Goal: Task Accomplishment & Management: Manage account settings

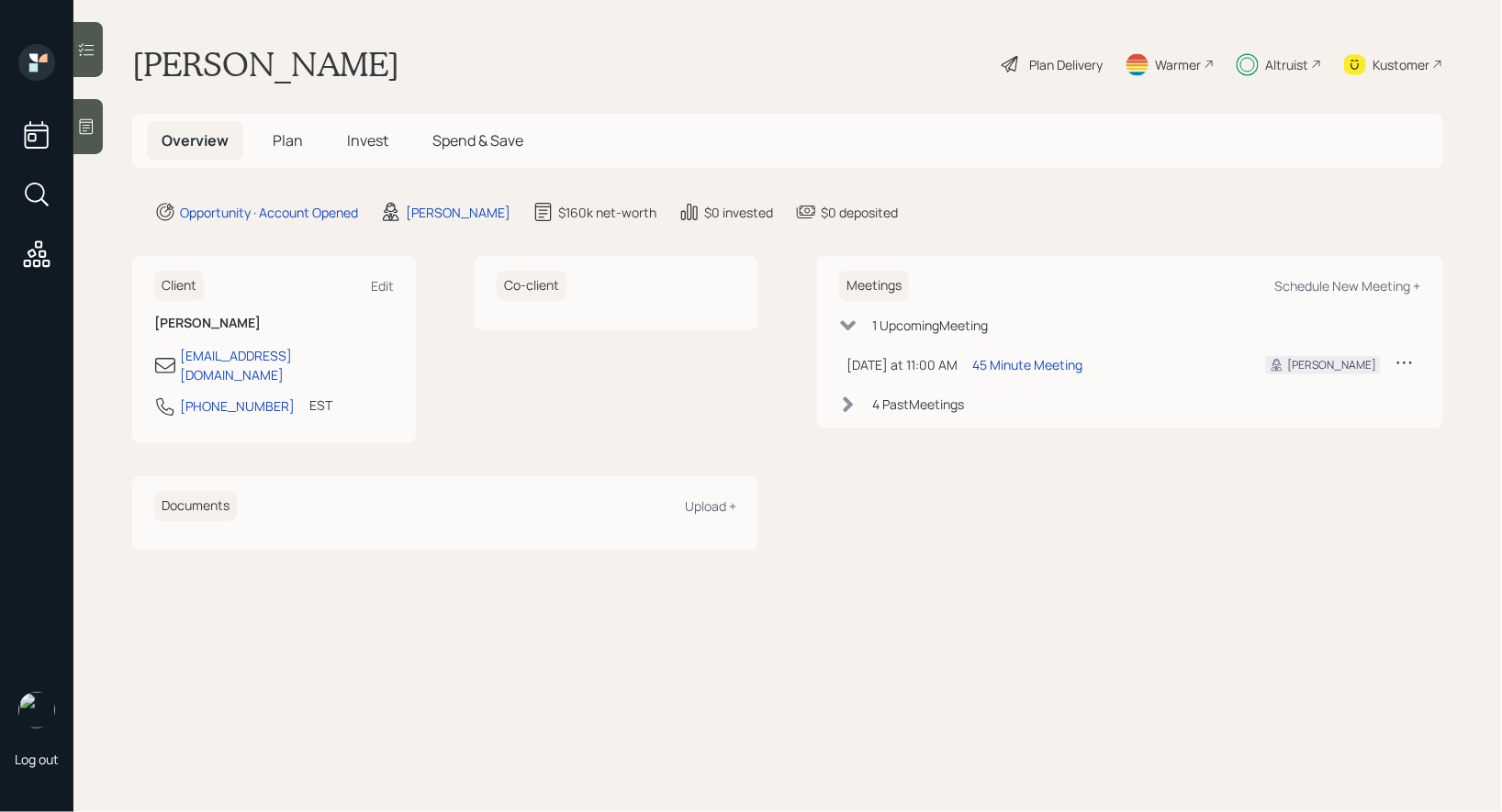
click at [366, 135] on span "Invest" at bounding box center [367, 140] width 41 height 20
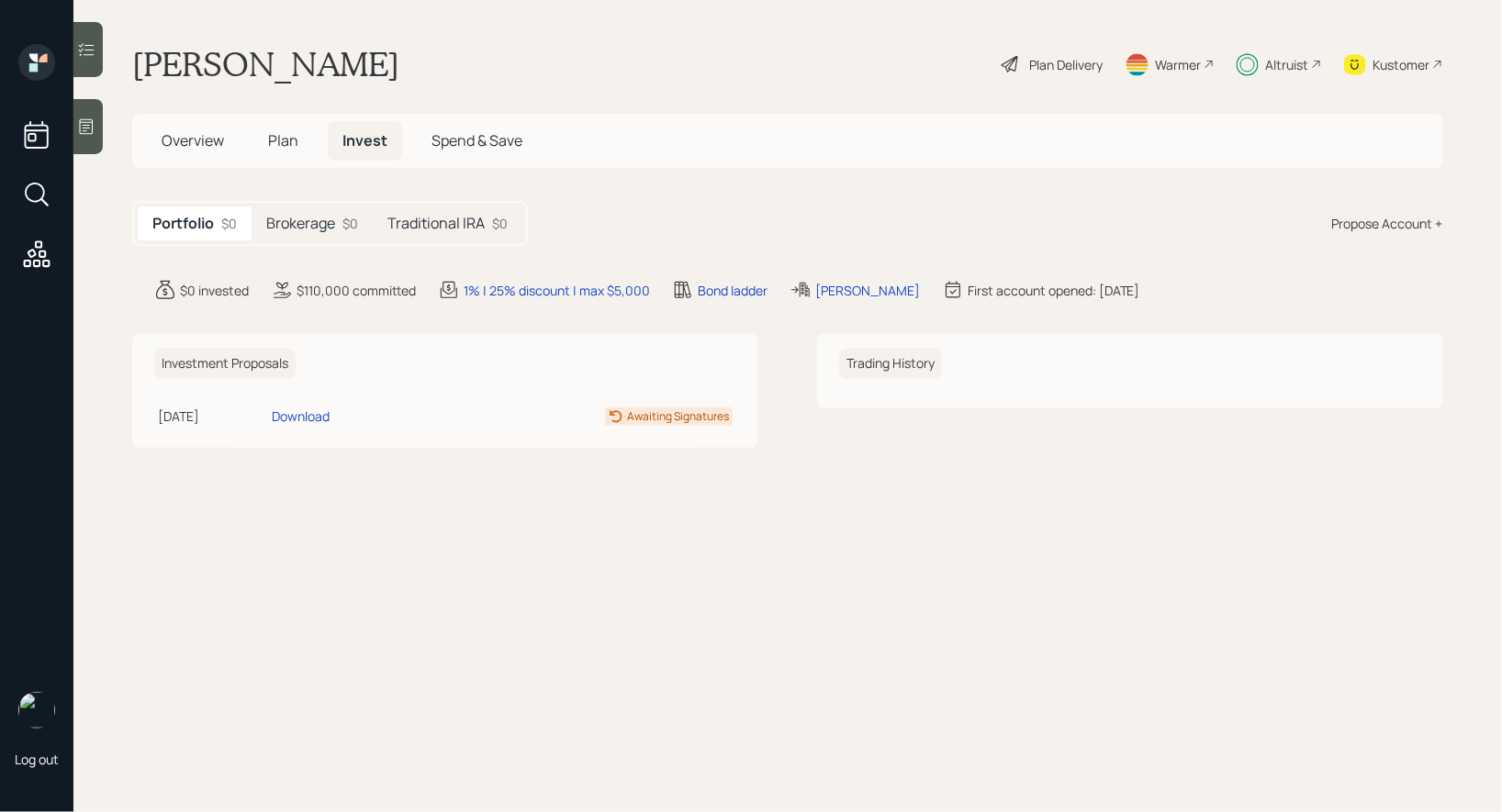
click at [1048, 59] on div "Plan Delivery" at bounding box center [1065, 64] width 74 height 19
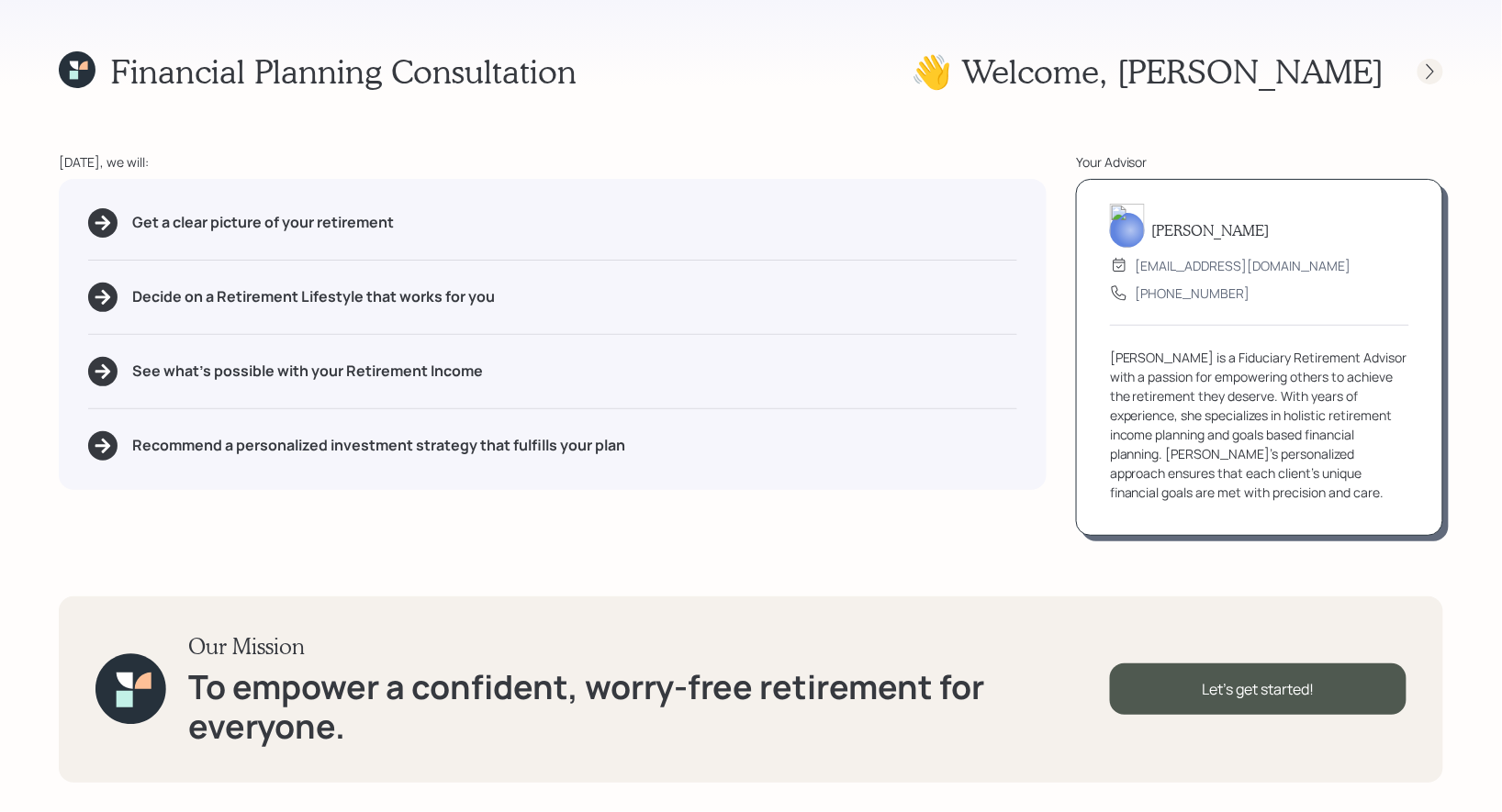
click at [1427, 77] on icon at bounding box center [1430, 72] width 18 height 18
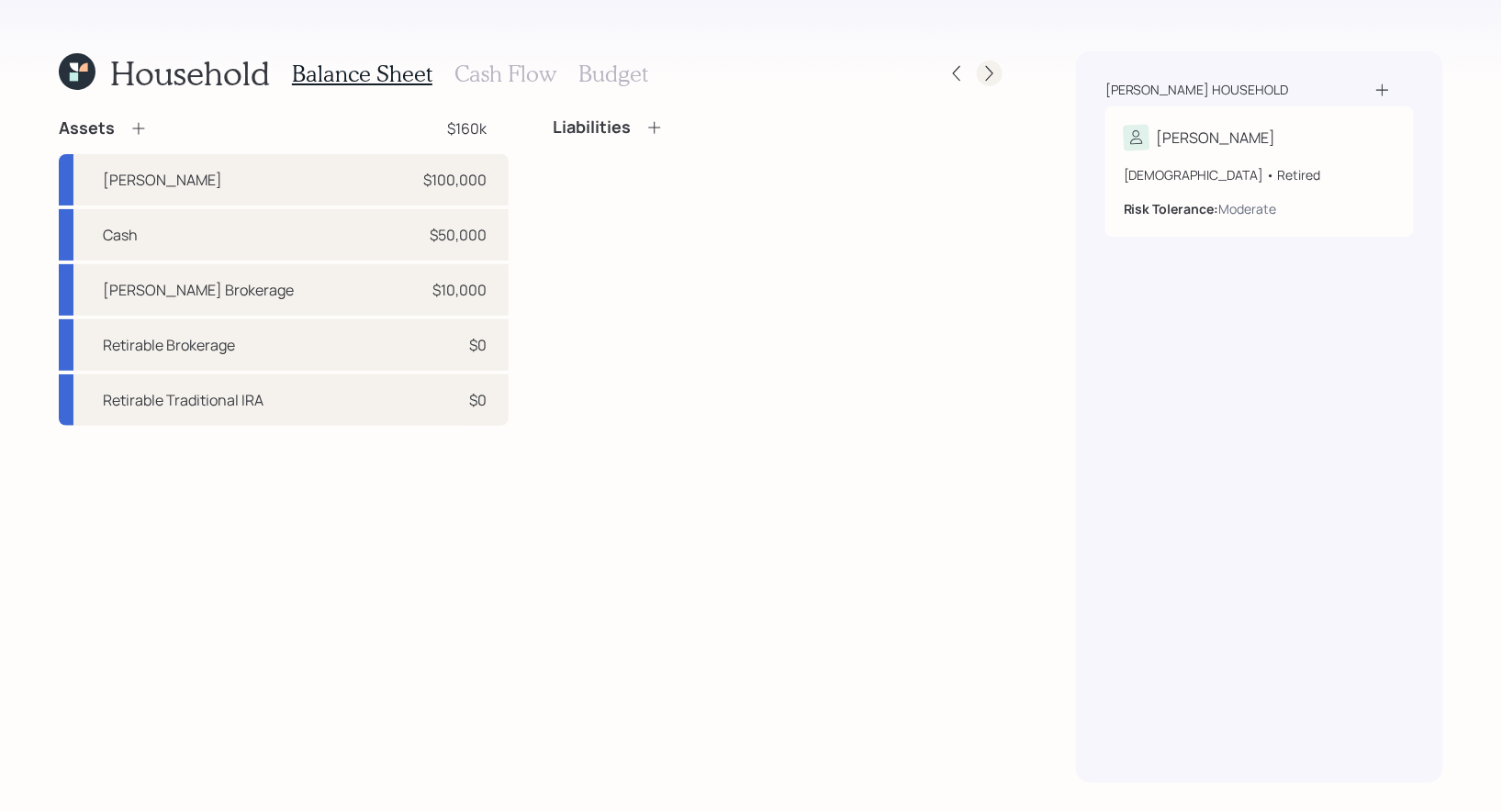
click at [990, 75] on icon at bounding box center [989, 73] width 18 height 18
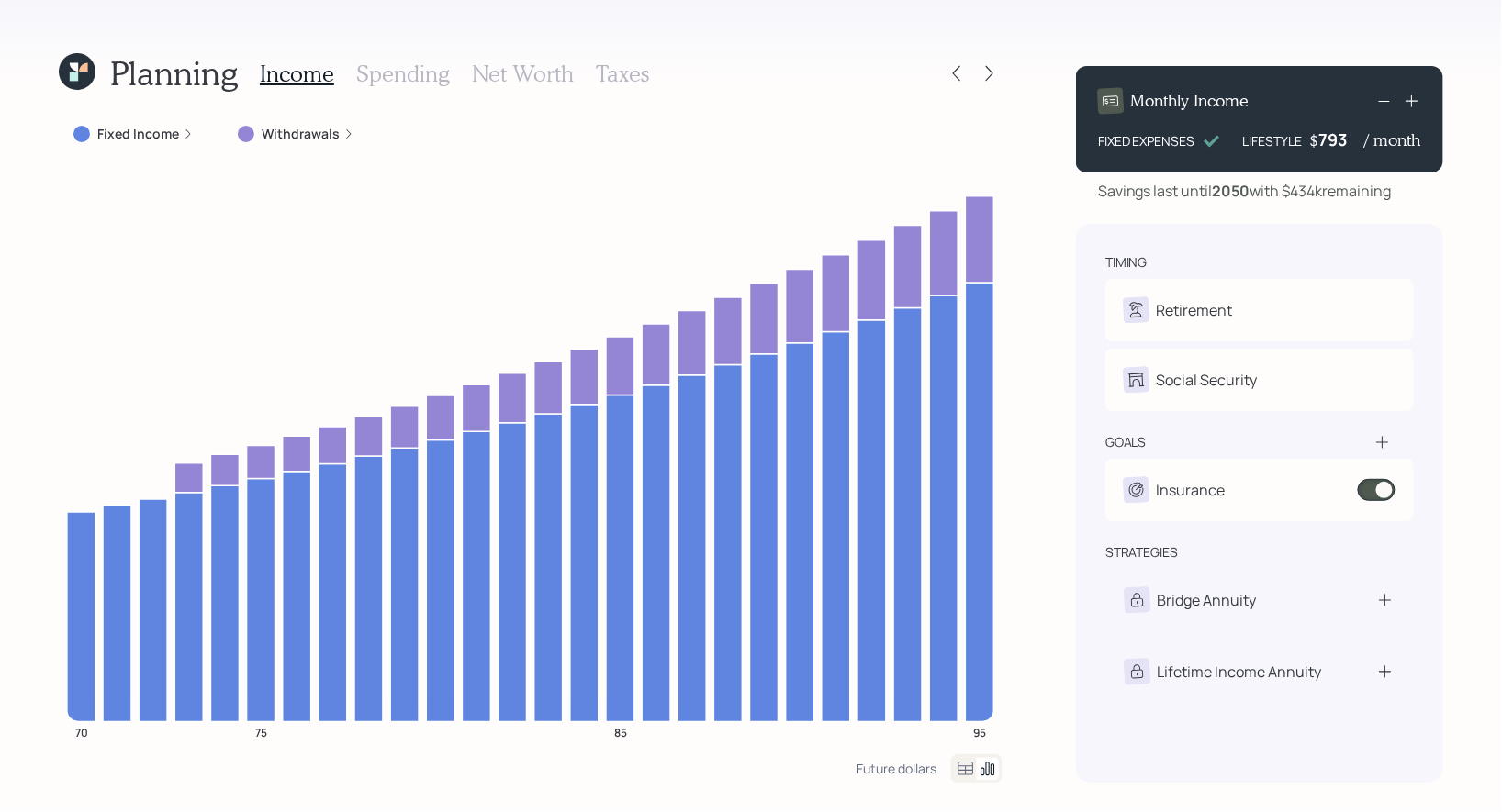
click at [990, 75] on icon at bounding box center [989, 73] width 18 height 18
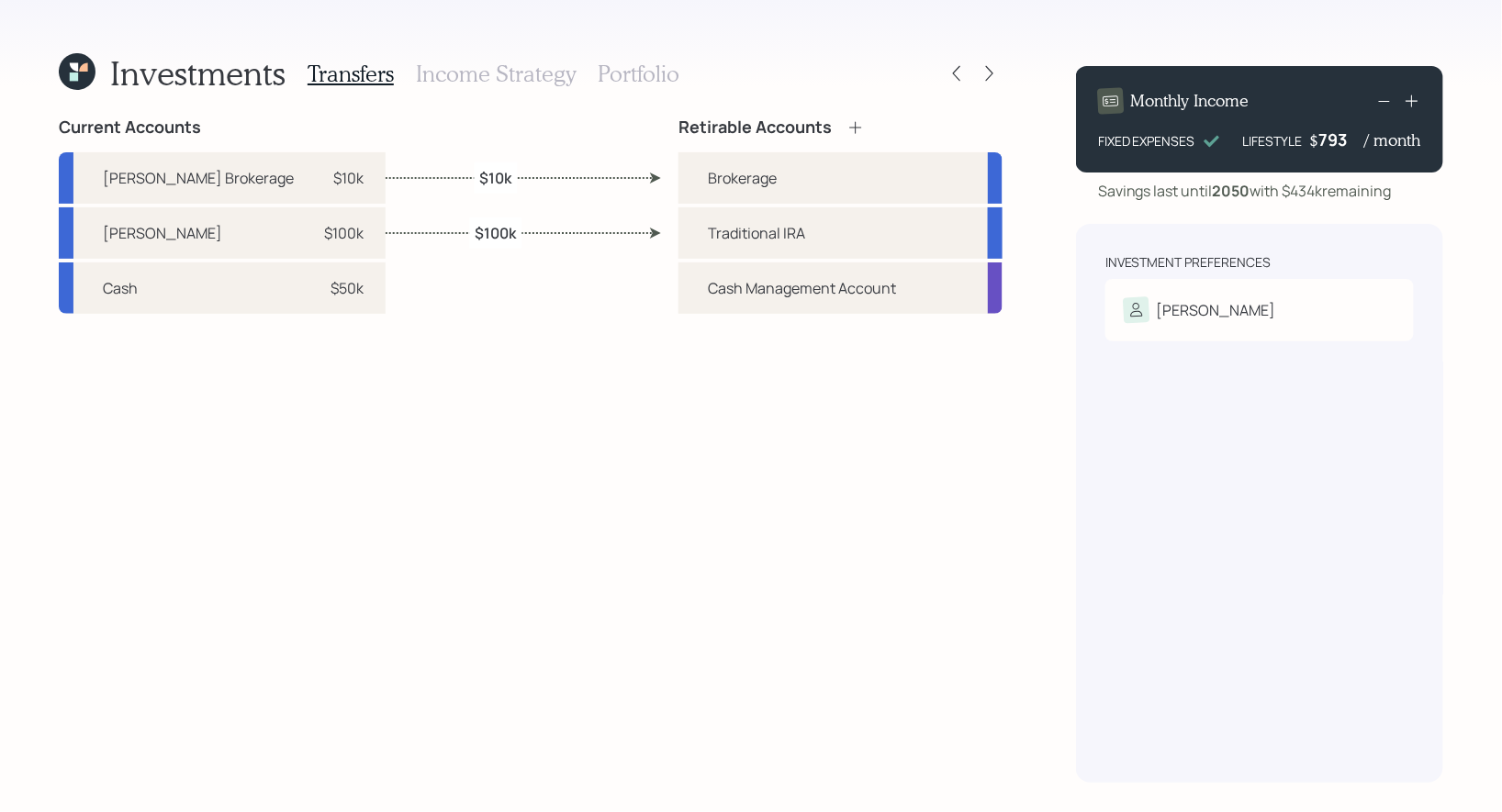
click at [631, 70] on h3 "Portfolio" at bounding box center [638, 74] width 82 height 27
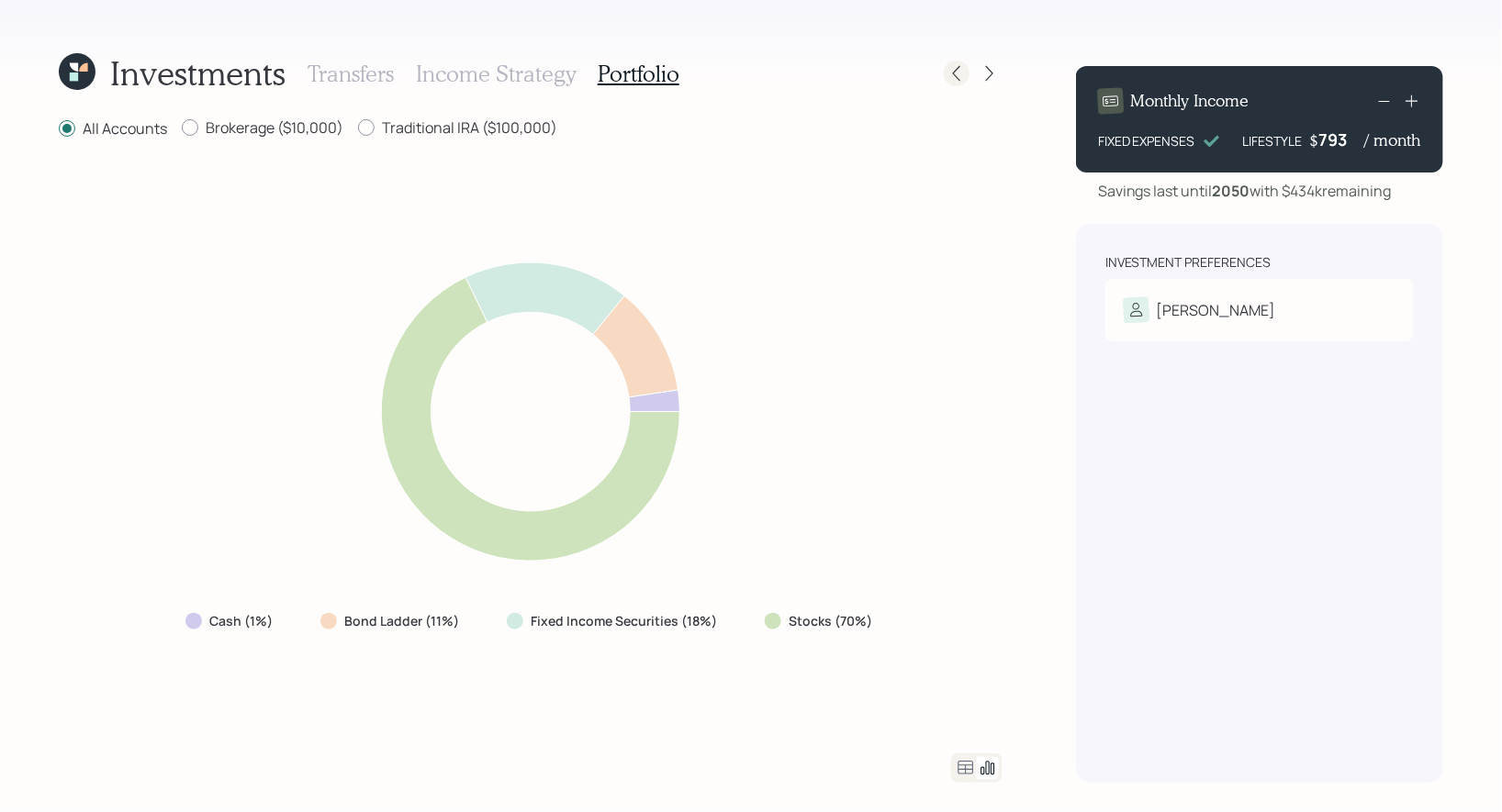
click at [964, 73] on icon at bounding box center [956, 73] width 18 height 18
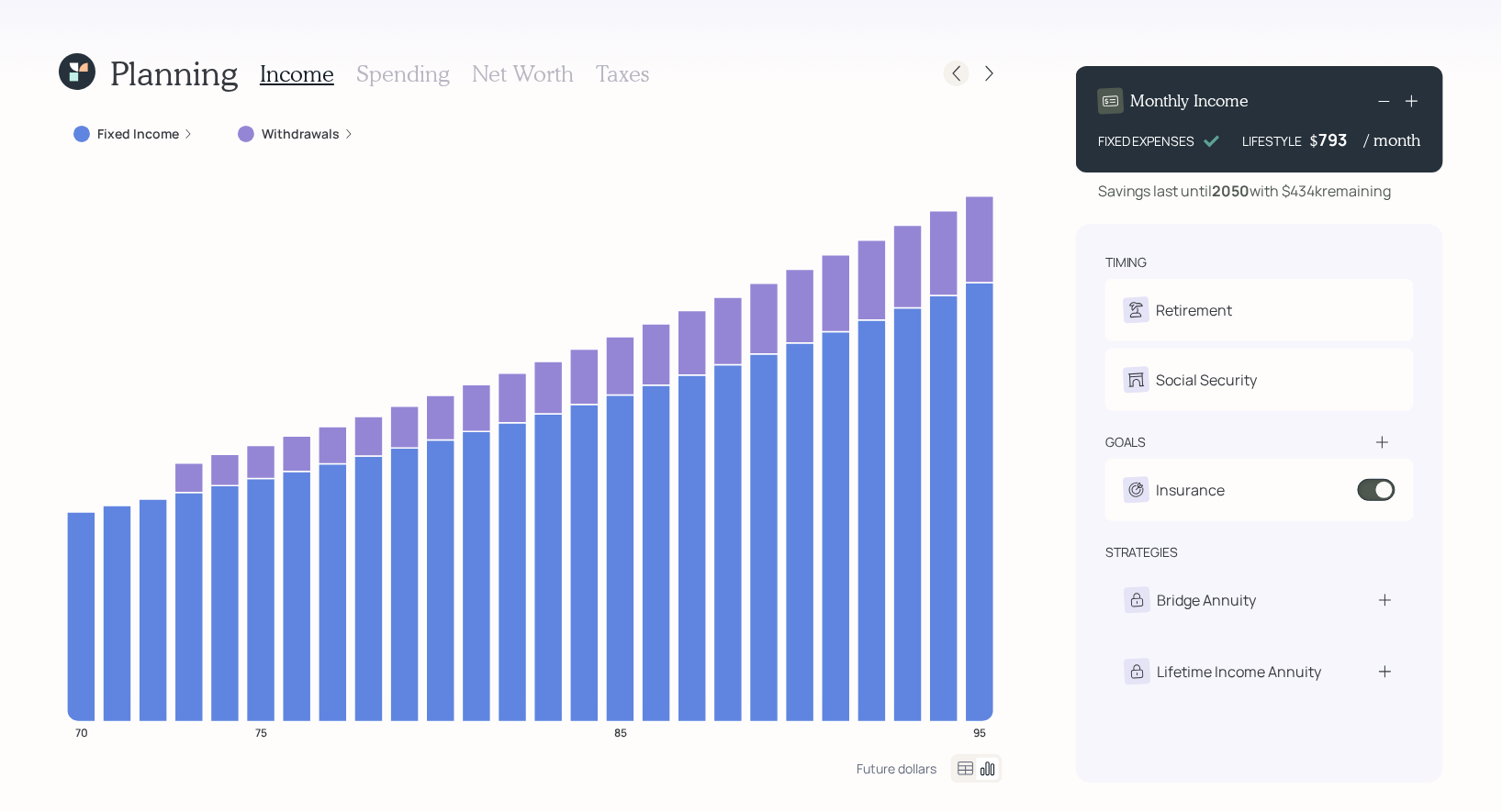
click at [964, 73] on icon at bounding box center [956, 73] width 18 height 18
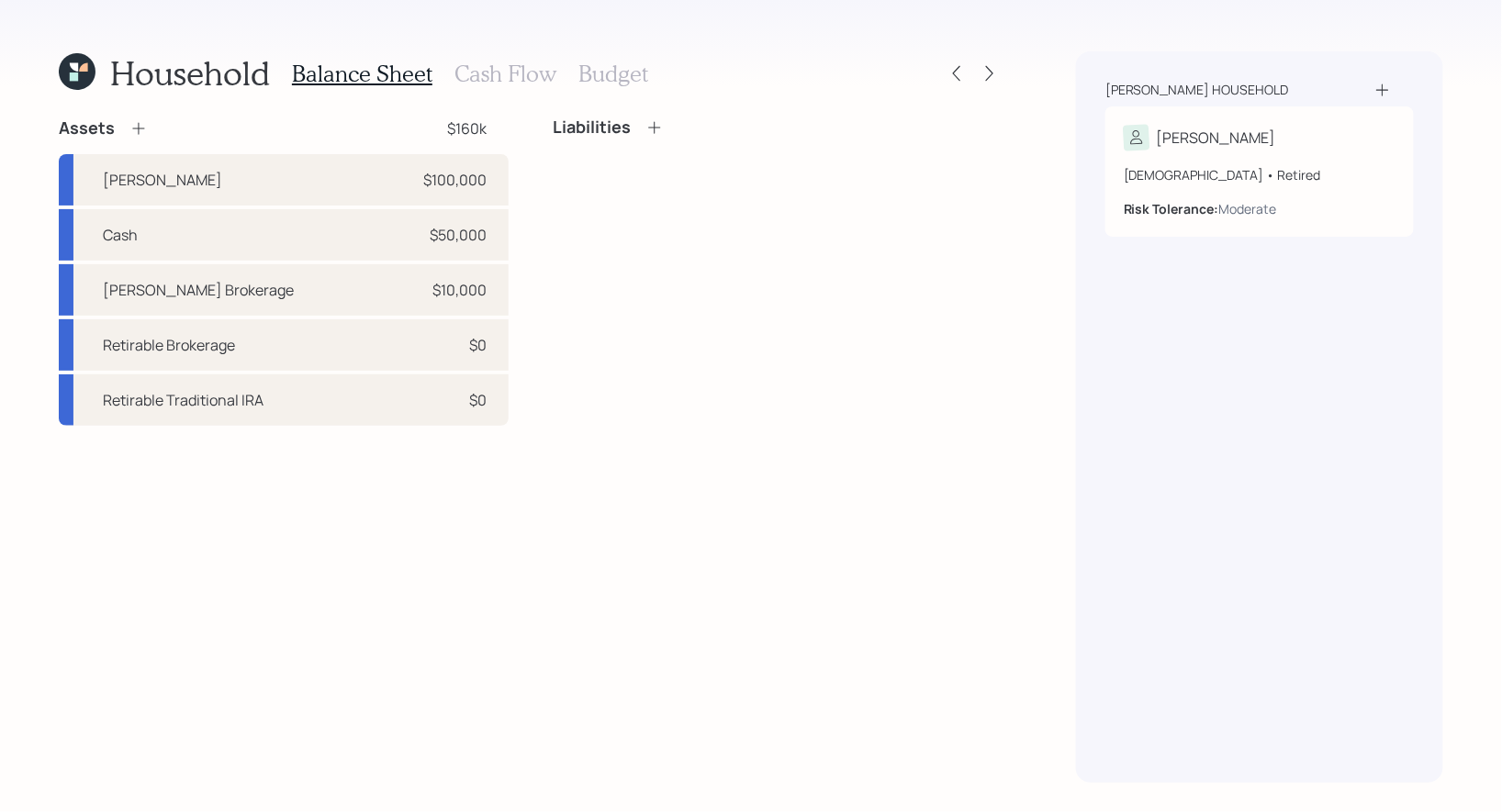
click at [66, 69] on icon at bounding box center [77, 71] width 37 height 37
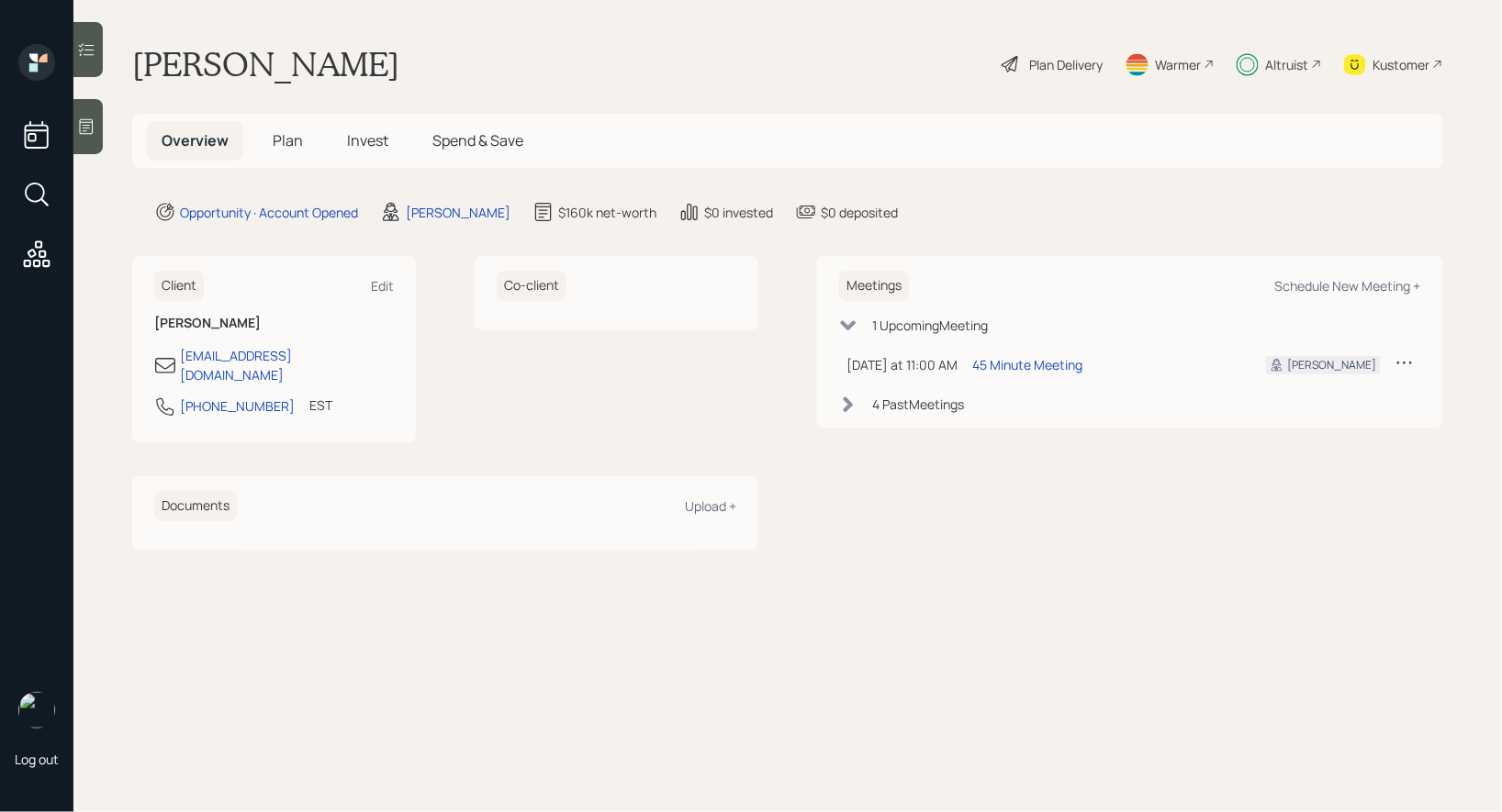
click at [362, 137] on span "Invest" at bounding box center [367, 140] width 41 height 20
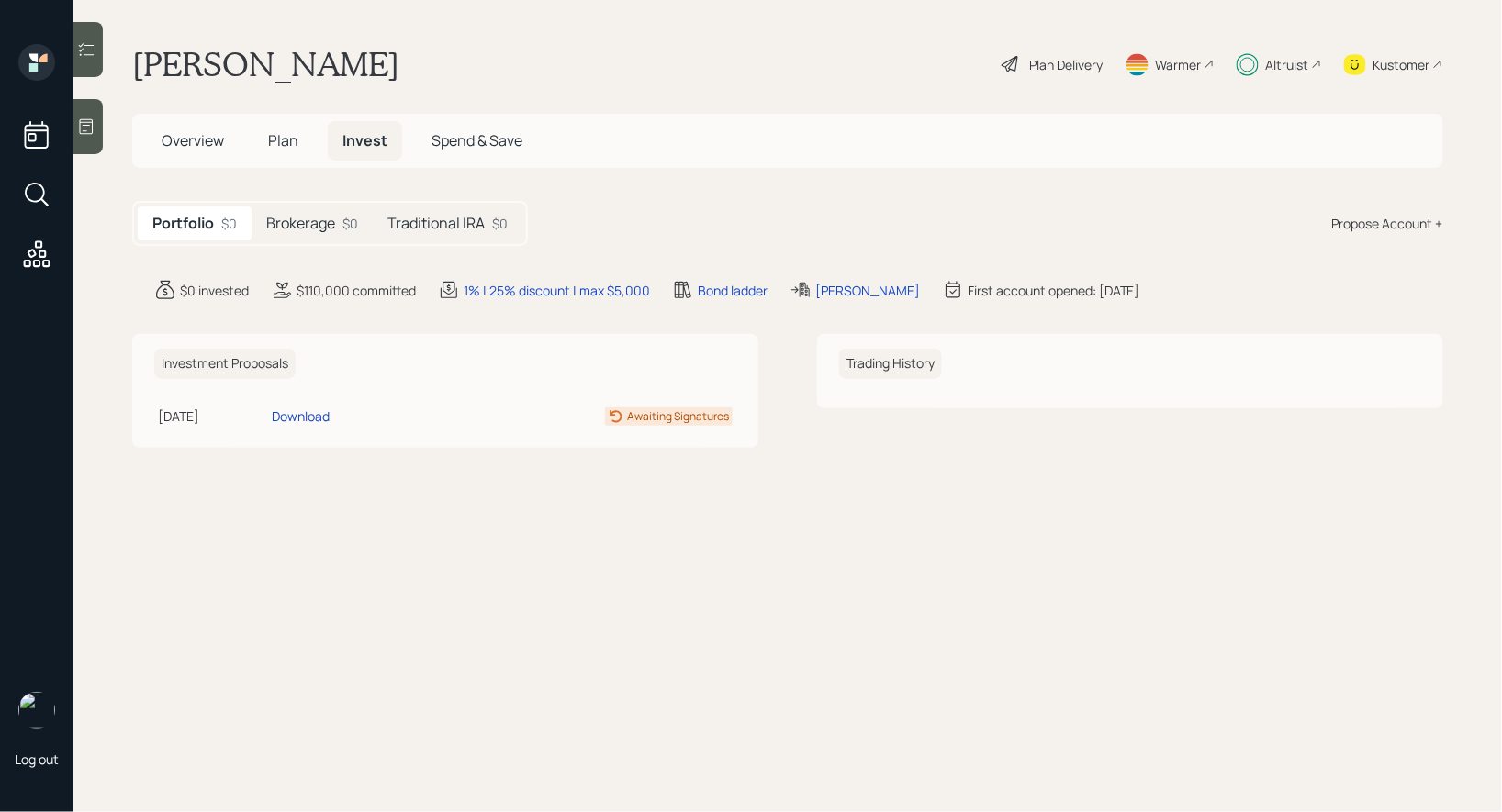
click at [297, 224] on h5 "Brokerage" at bounding box center [300, 222] width 69 height 17
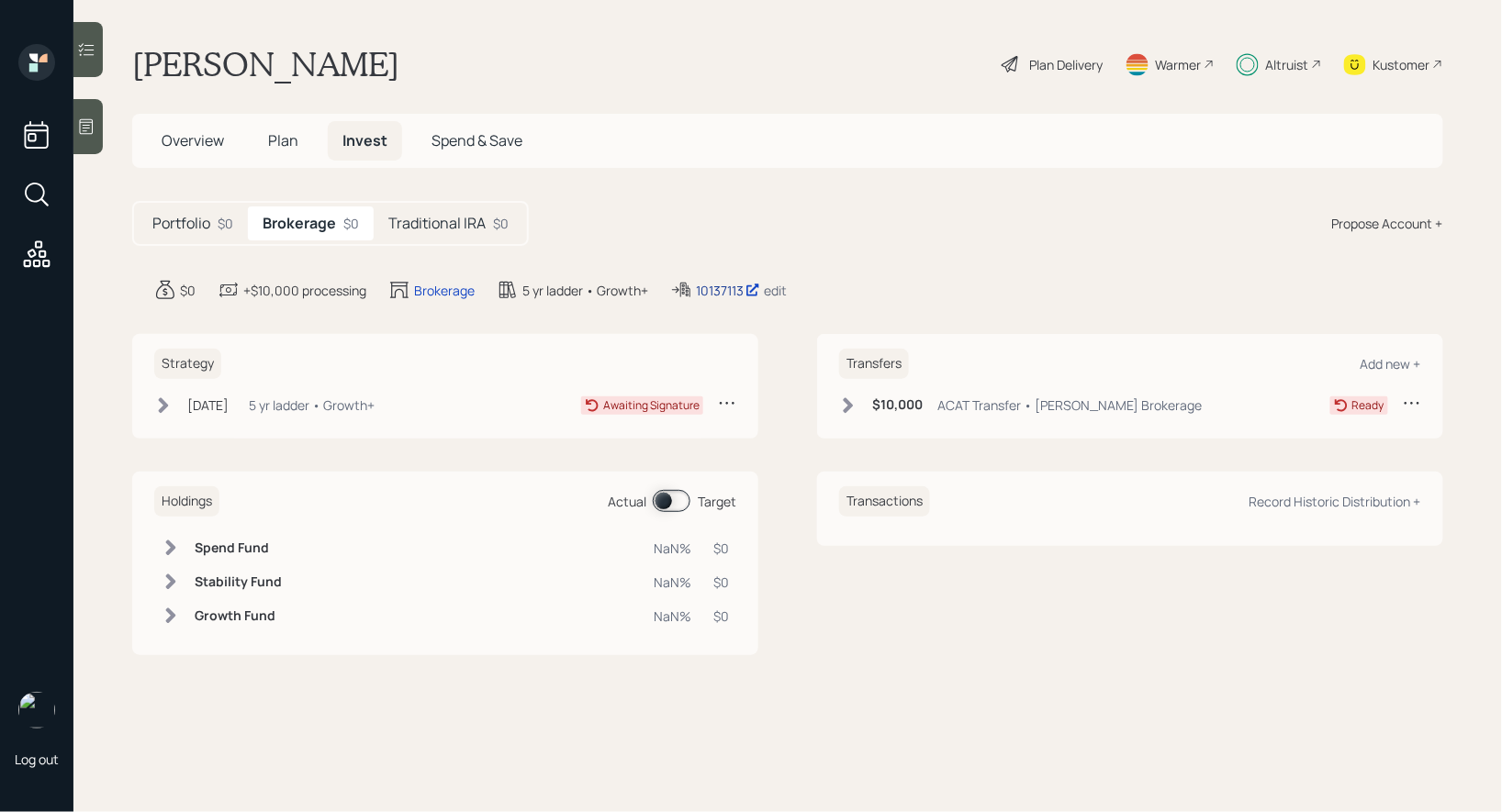
click at [716, 287] on div "10137113" at bounding box center [728, 290] width 64 height 19
click at [465, 223] on h5 "Traditional IRA" at bounding box center [438, 222] width 98 height 17
click at [851, 402] on icon at bounding box center [848, 406] width 10 height 16
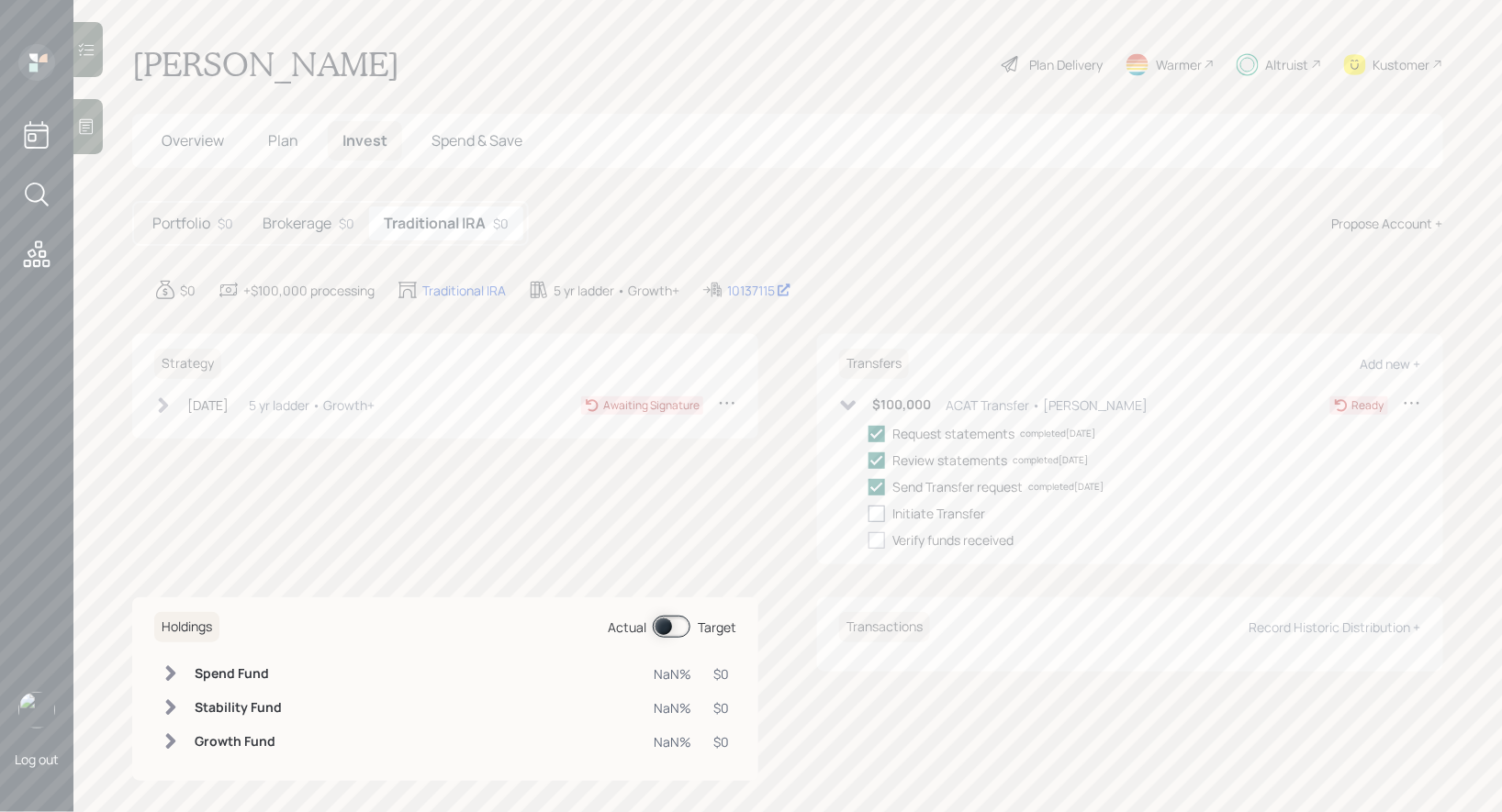
click at [878, 511] on div at bounding box center [876, 513] width 17 height 17
click at [868, 513] on input "checkbox" at bounding box center [867, 513] width 1 height 1
checkbox input "true"
click at [318, 220] on h5 "Brokerage" at bounding box center [296, 222] width 69 height 17
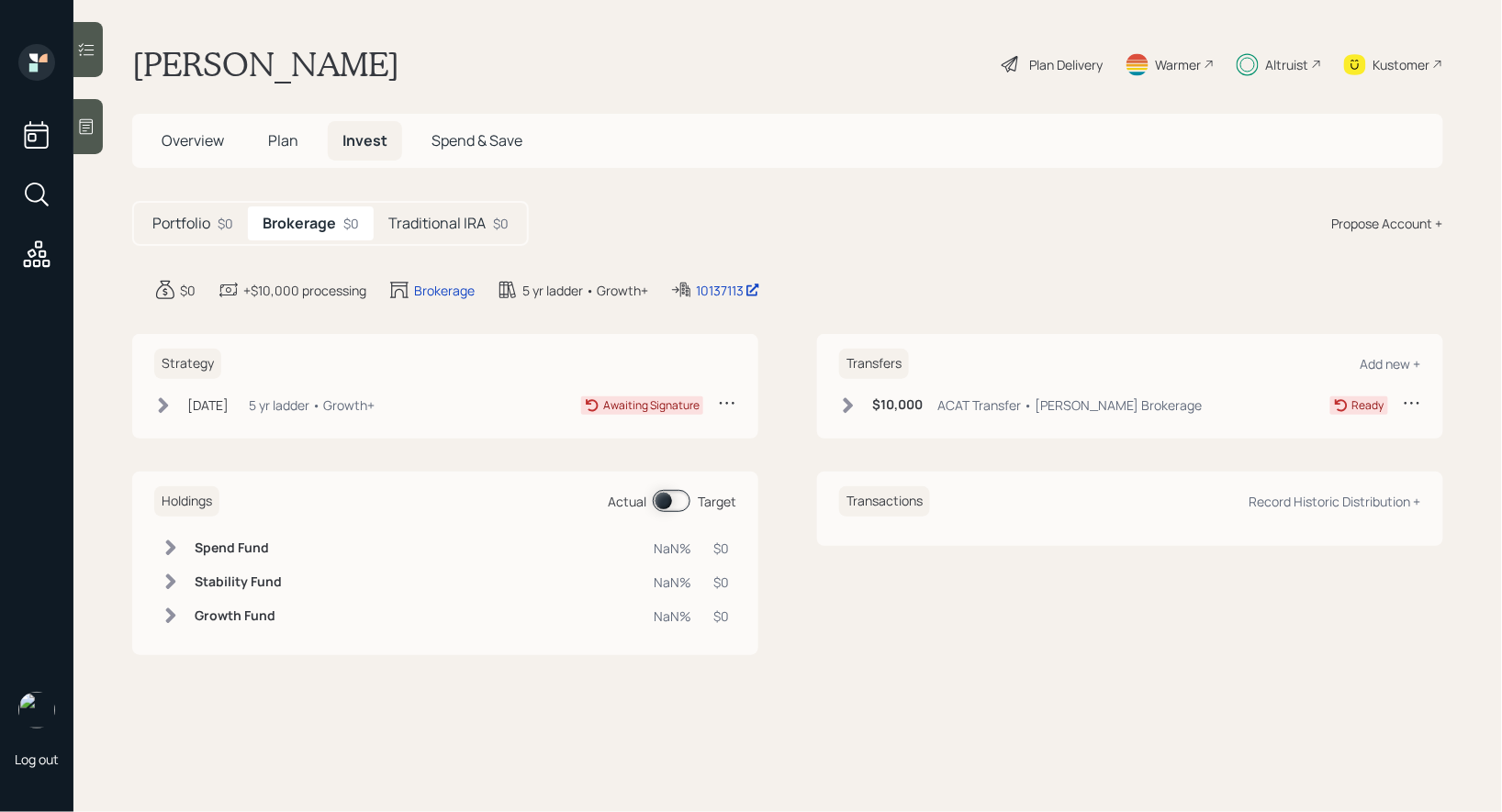
click at [852, 404] on icon at bounding box center [848, 406] width 10 height 16
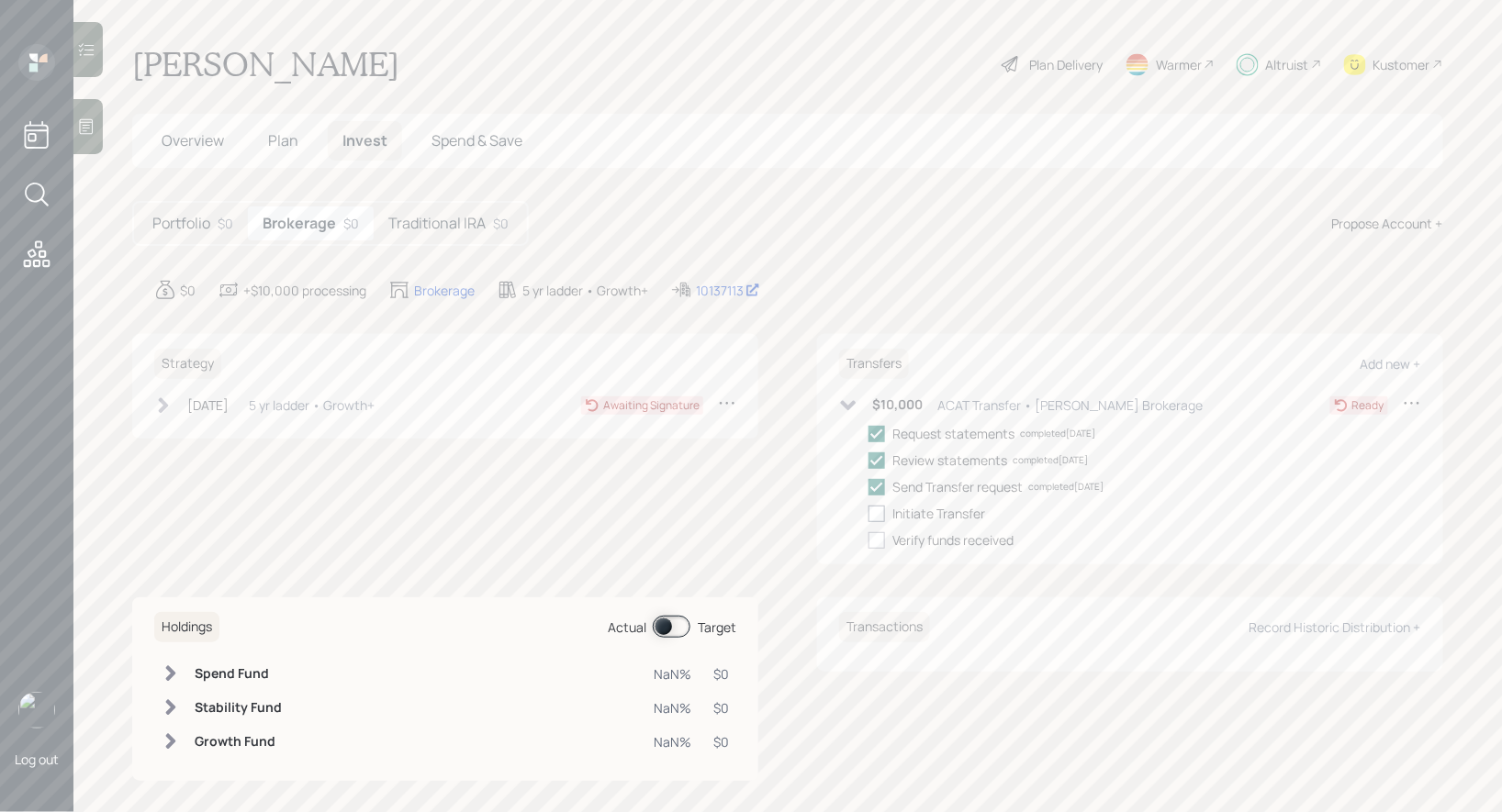
click at [878, 513] on div at bounding box center [876, 513] width 17 height 17
click at [868, 513] on input "checkbox" at bounding box center [867, 513] width 1 height 1
checkbox input "true"
click at [163, 405] on icon at bounding box center [163, 406] width 10 height 16
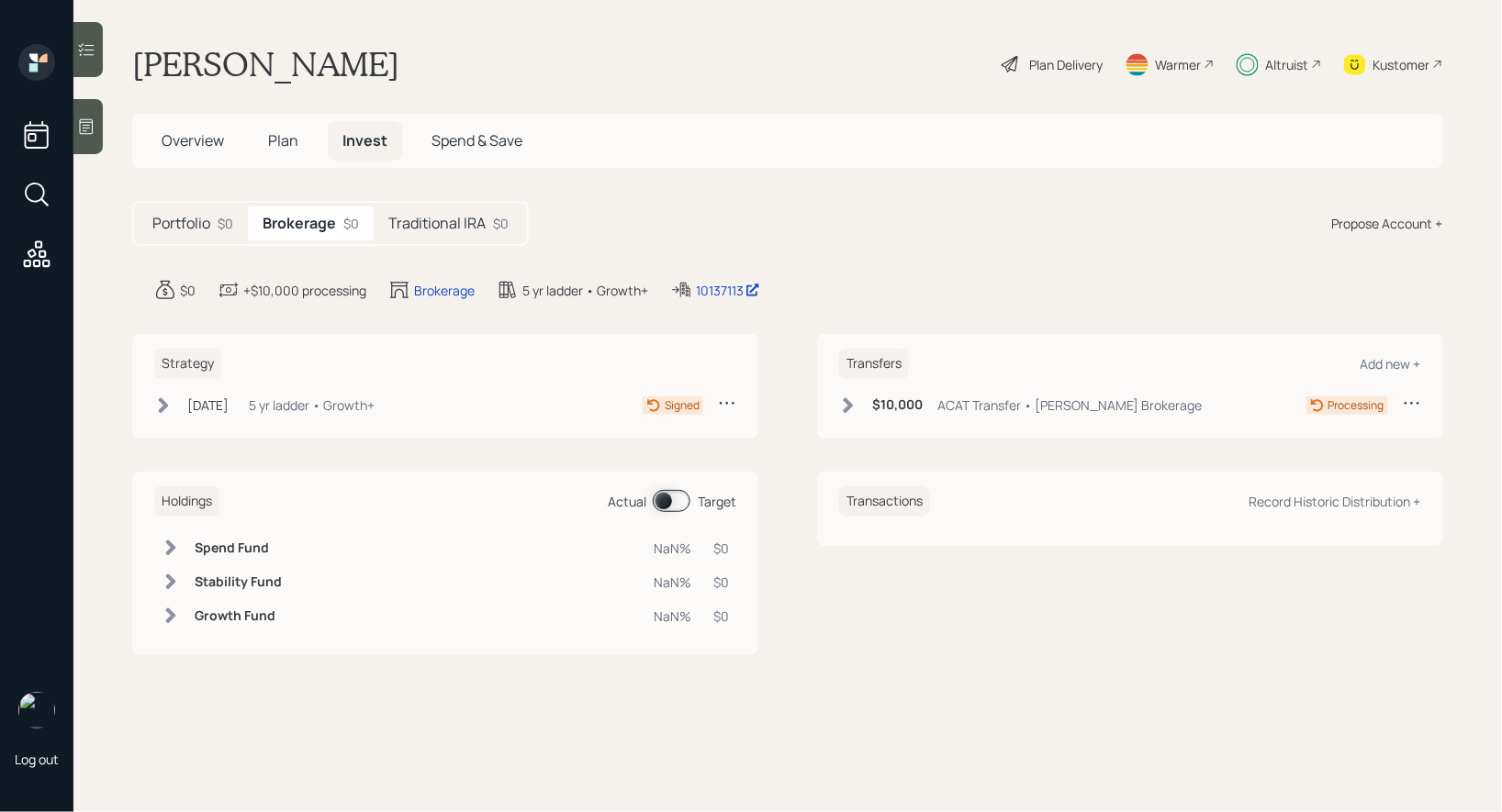
click at [163, 401] on icon at bounding box center [163, 406] width 10 height 16
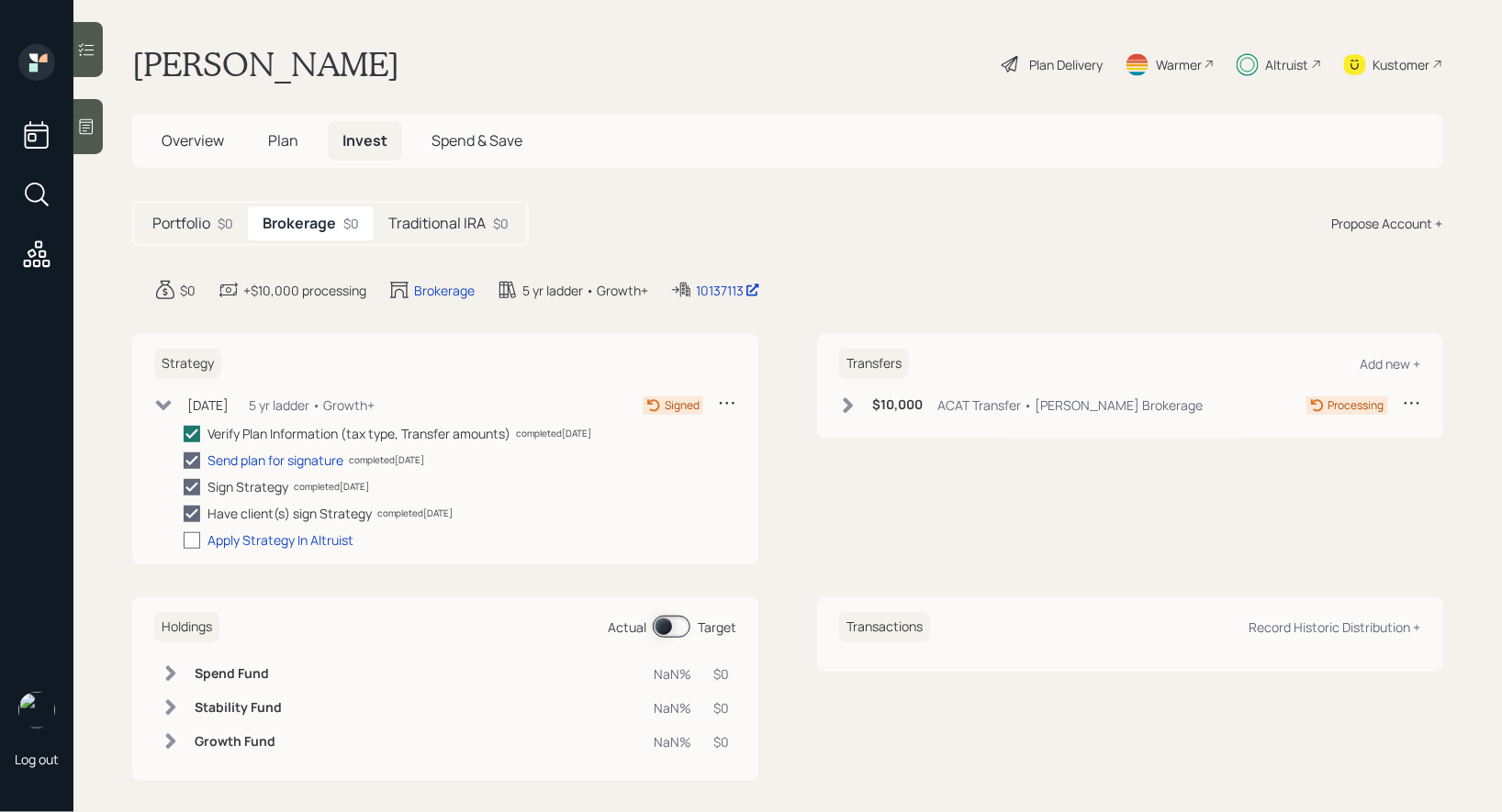
click at [192, 539] on div at bounding box center [191, 540] width 17 height 17
click at [183, 539] on input "checkbox" at bounding box center [182, 539] width 1 height 1
checkbox input "true"
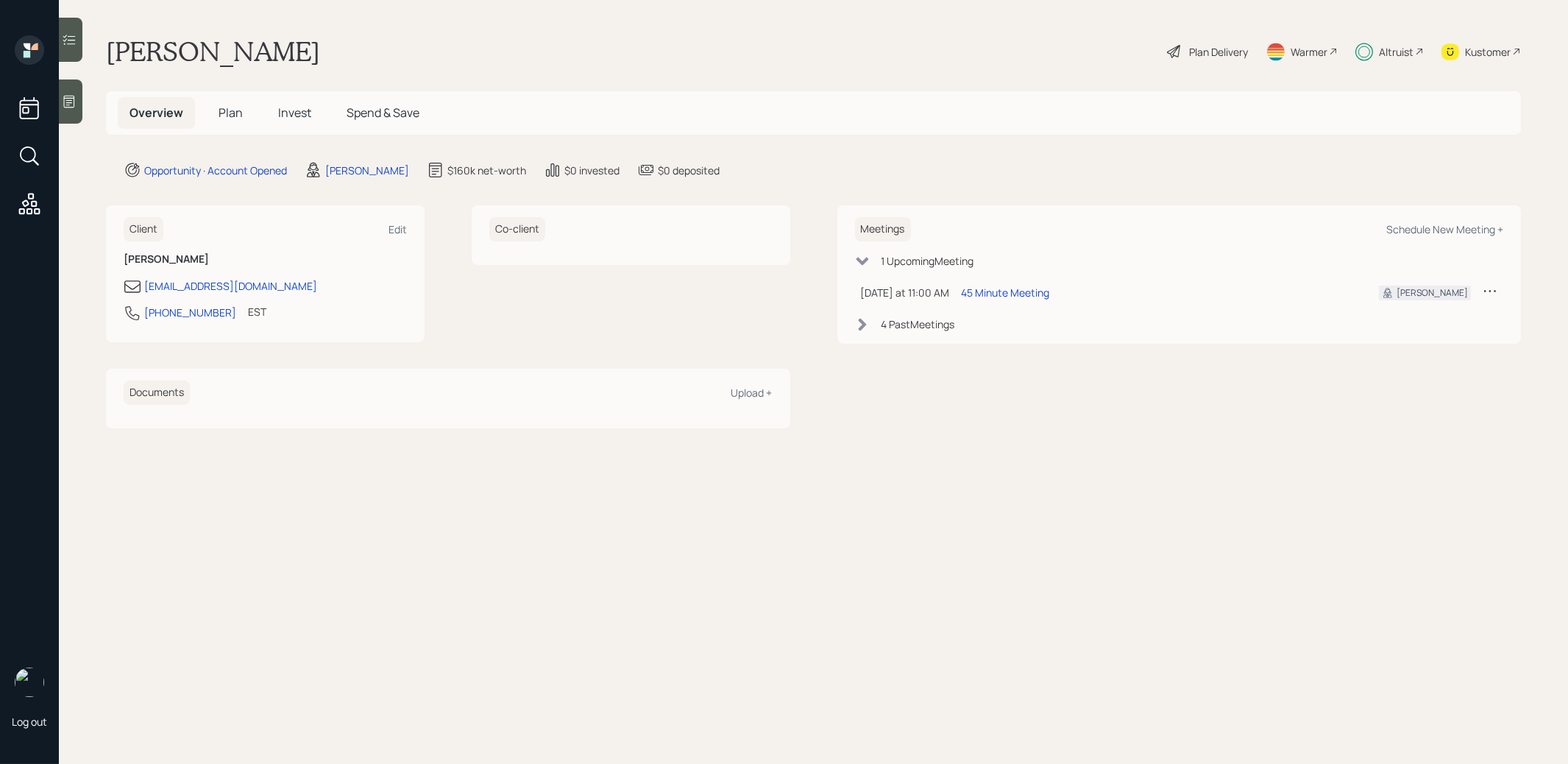
click at [296, 116] on span "Invest" at bounding box center [294, 113] width 33 height 16
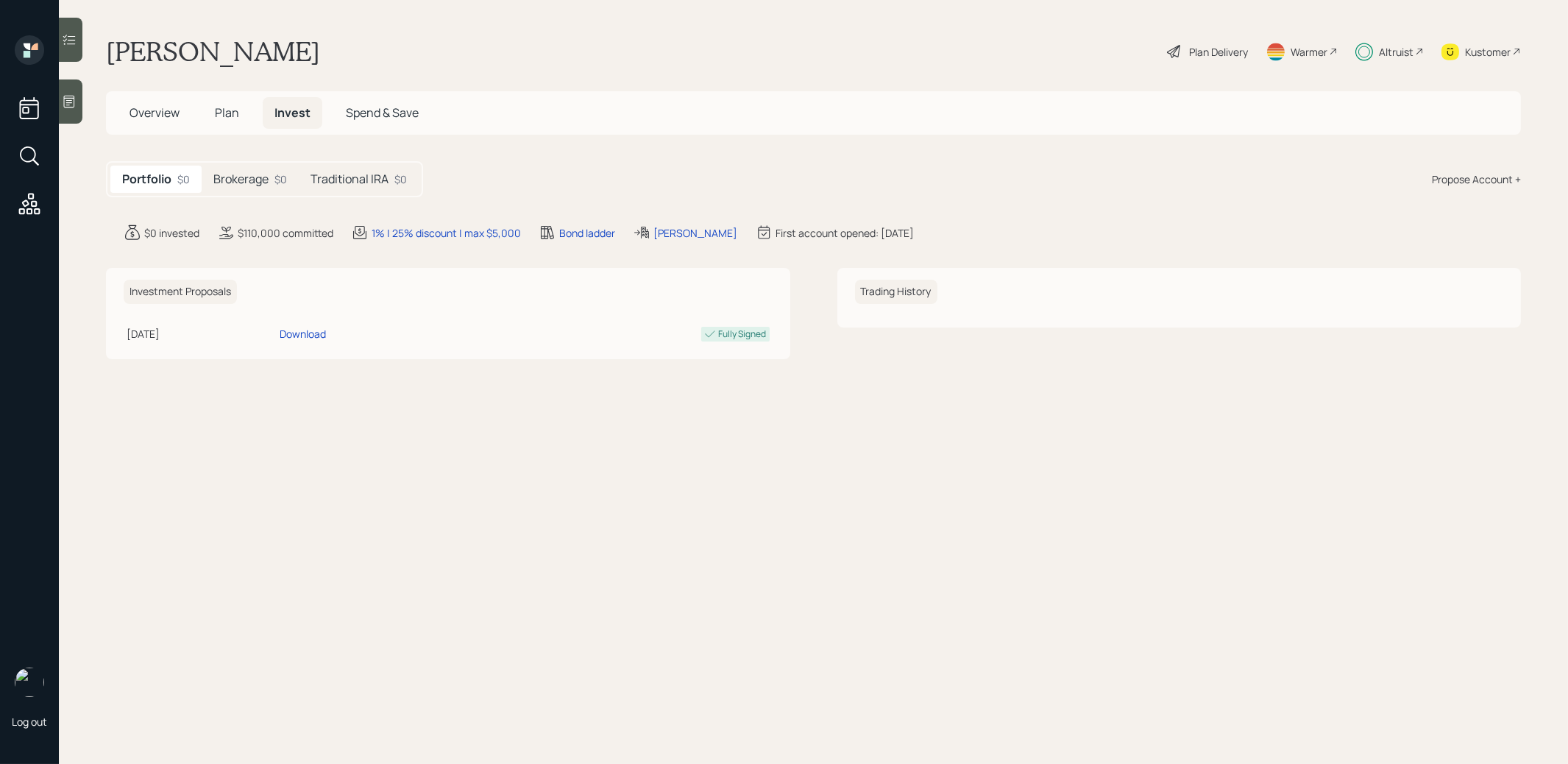
click at [246, 181] on h5 "Brokerage" at bounding box center [241, 178] width 55 height 14
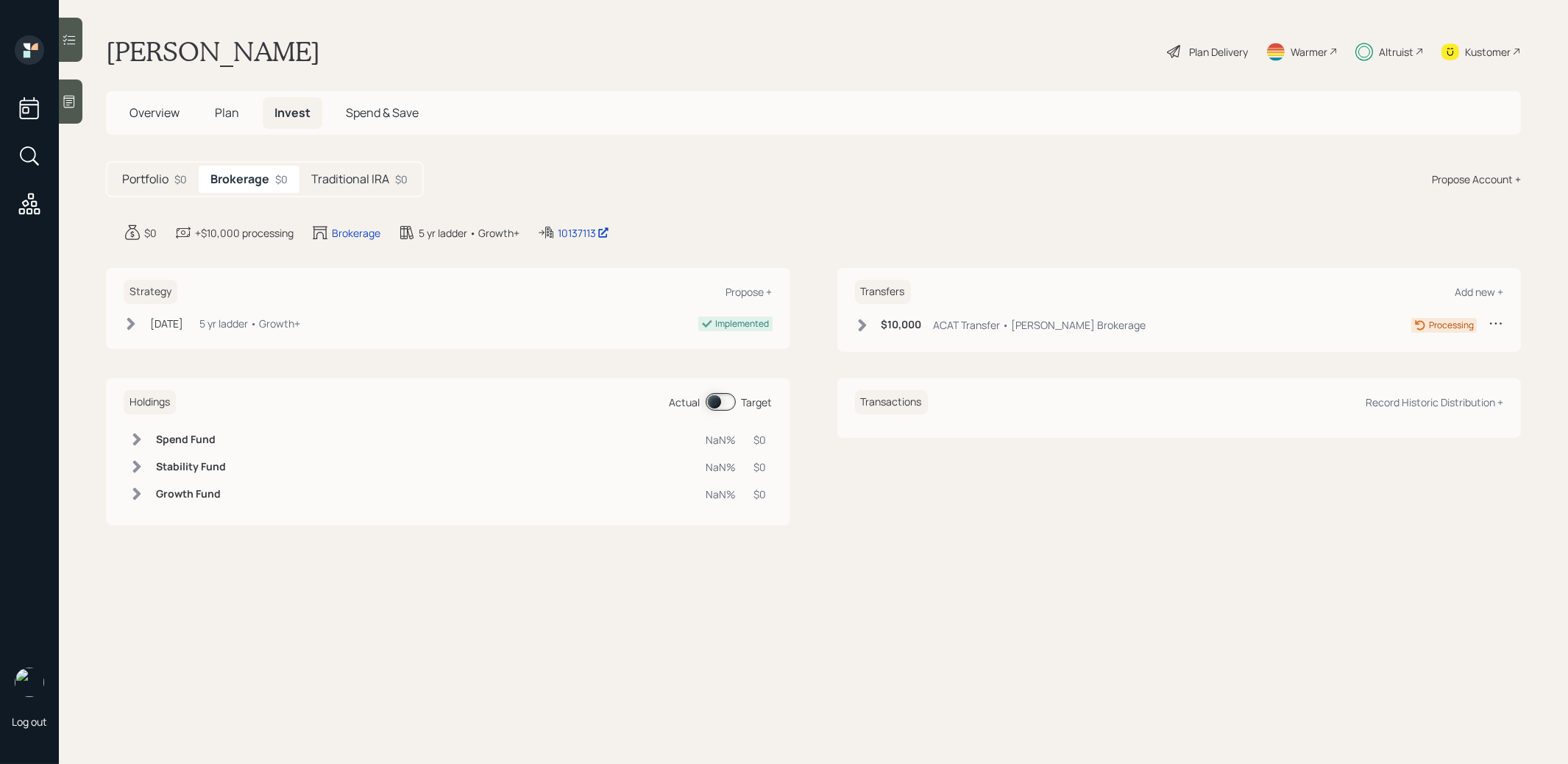
click at [368, 170] on div "Traditional IRA $0" at bounding box center [360, 179] width 120 height 27
